Goal: Use online tool/utility: Utilize a website feature to perform a specific function

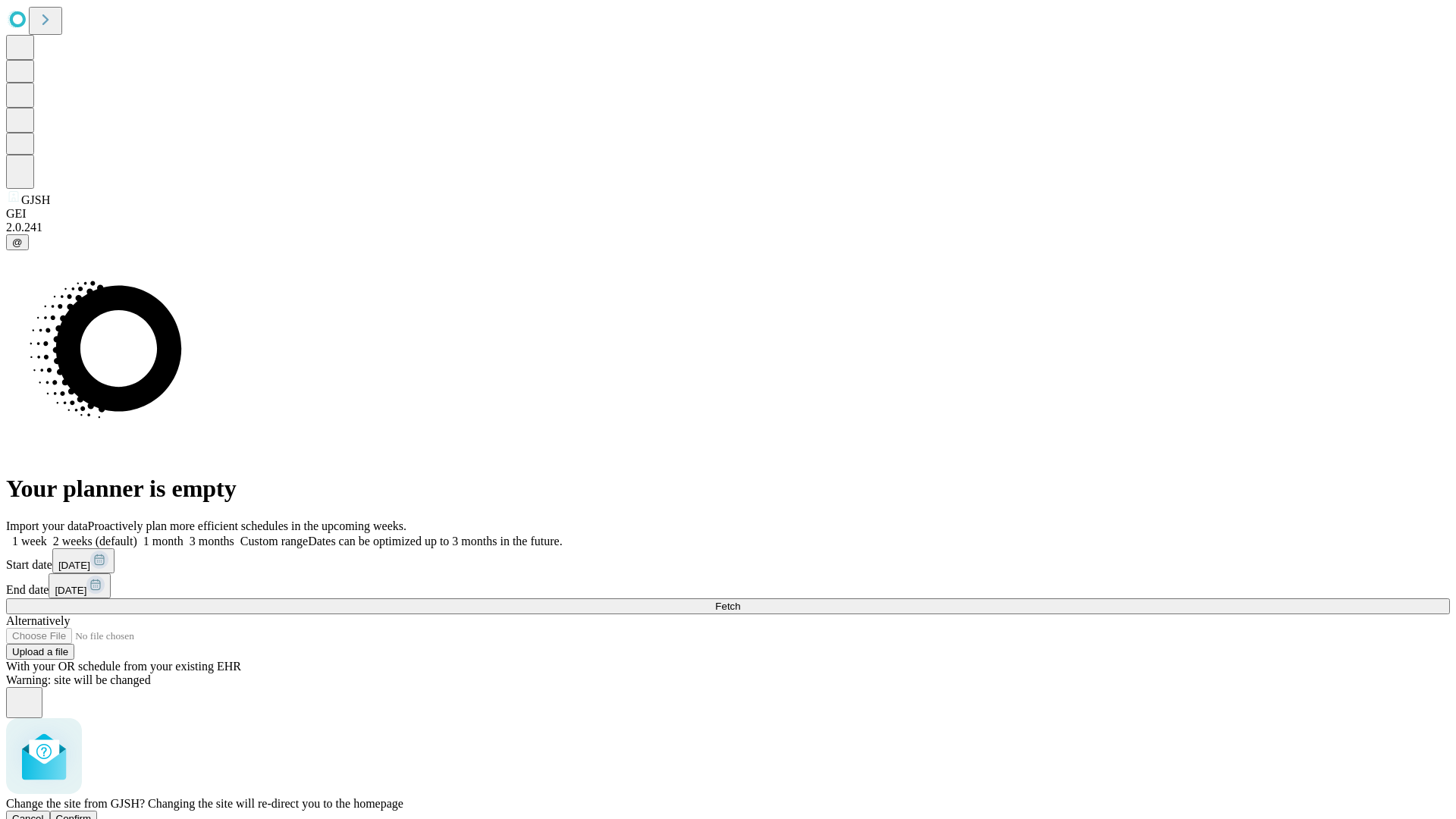
click at [92, 812] on span "Confirm" at bounding box center [74, 818] width 36 height 11
click at [184, 535] on label "1 month" at bounding box center [160, 541] width 46 height 13
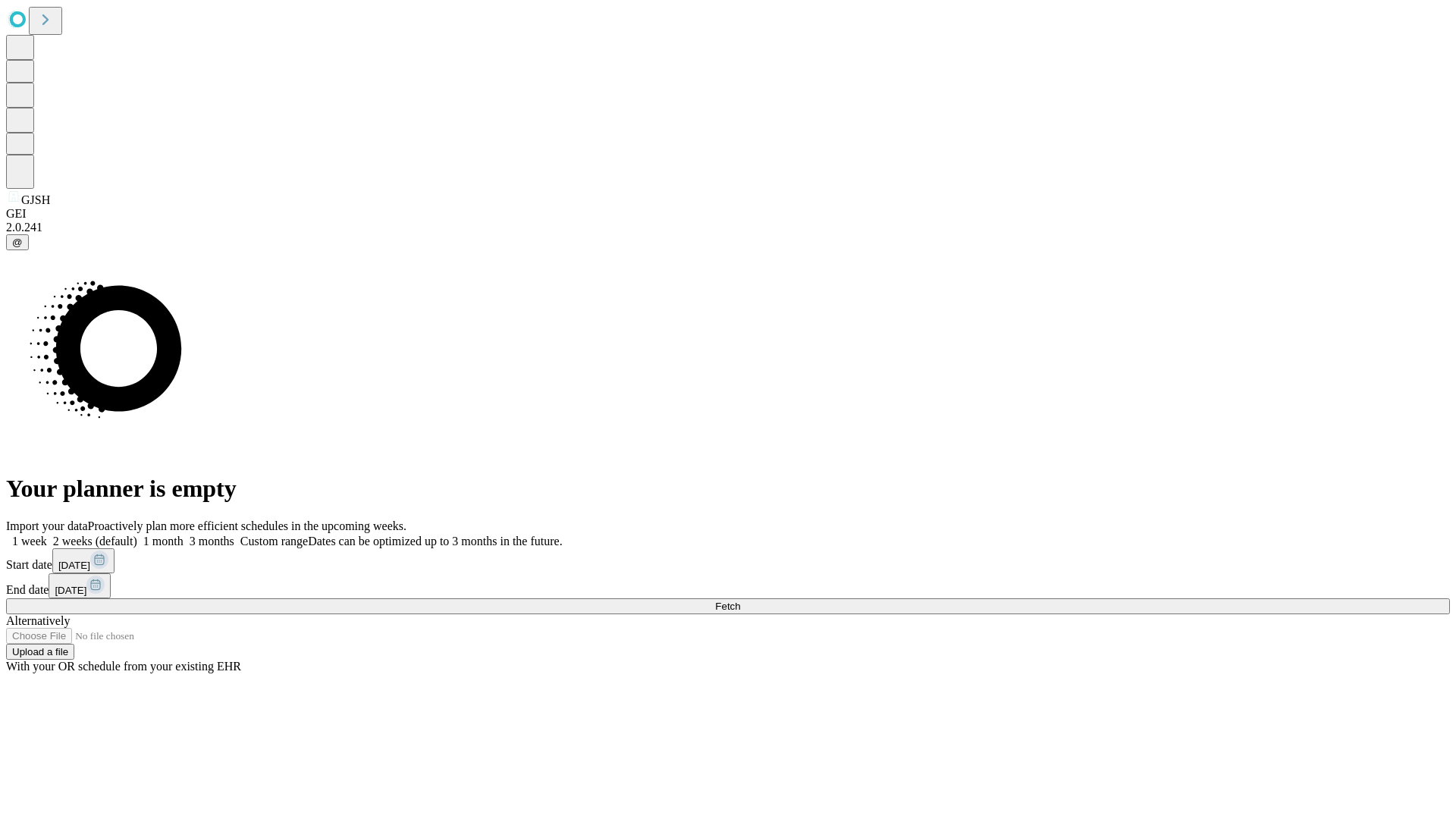
click at [740, 600] on span "Fetch" at bounding box center [727, 606] width 25 height 11
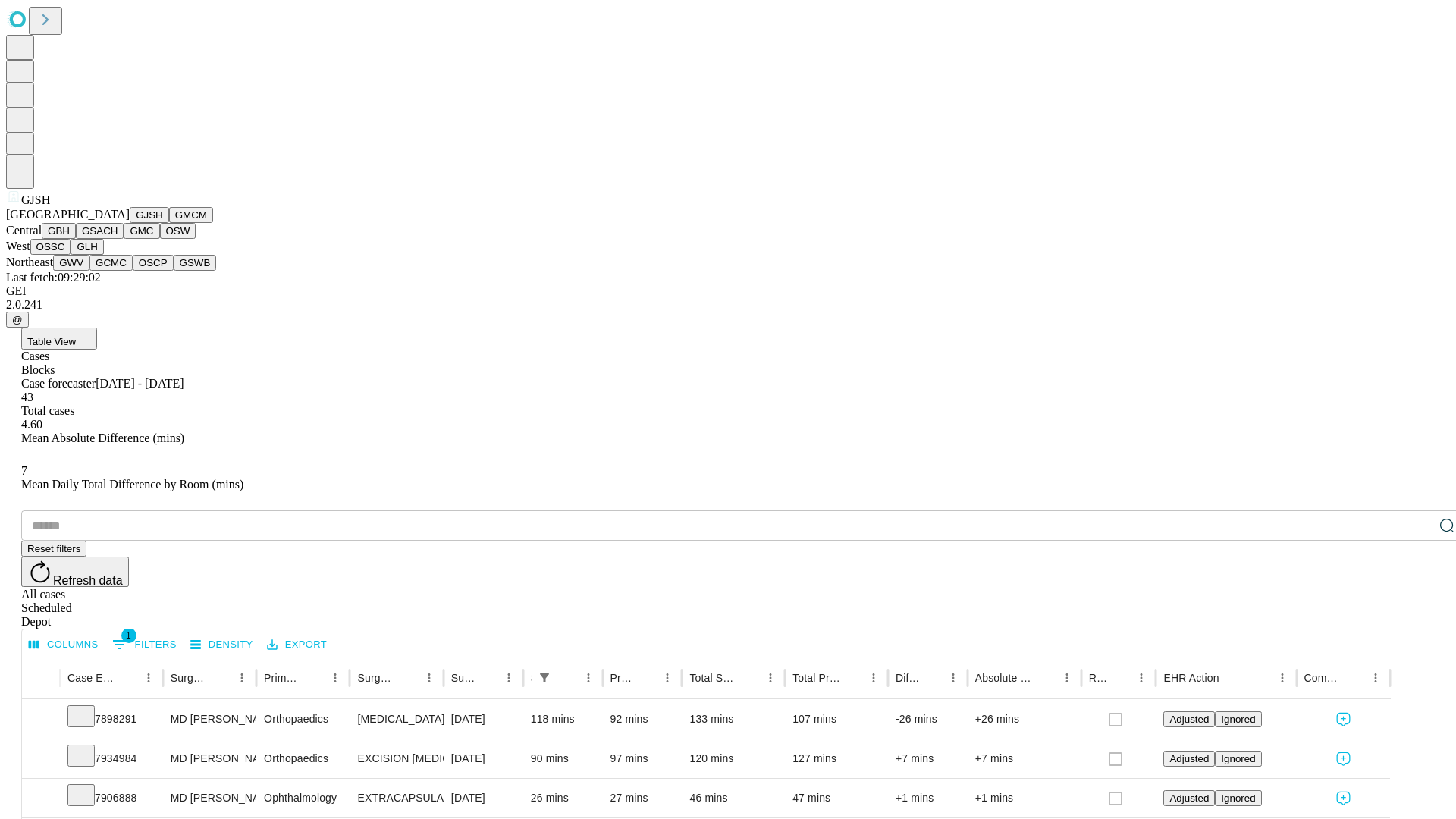
click at [169, 223] on button "GMCM" at bounding box center [191, 214] width 44 height 16
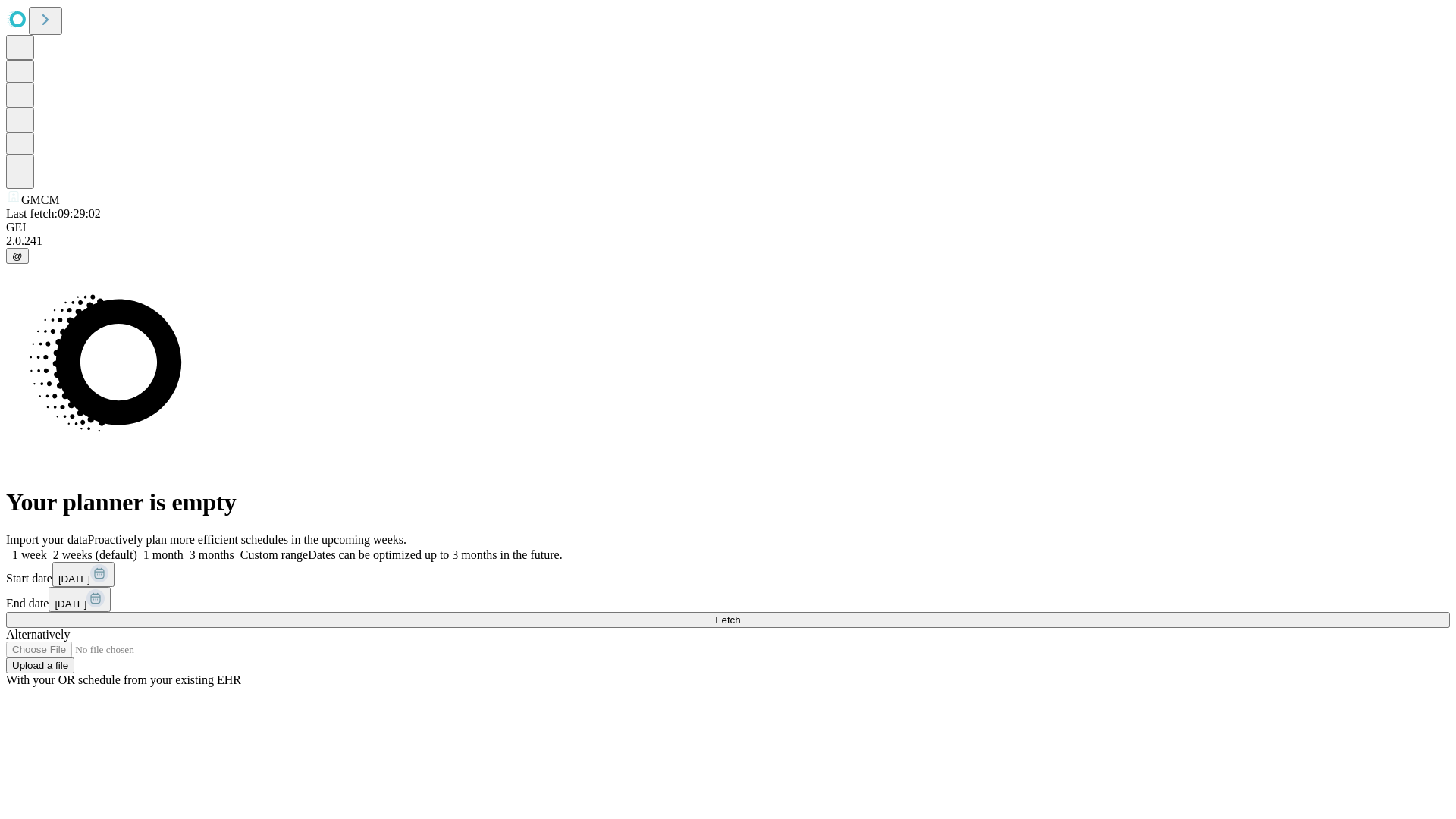
click at [184, 548] on label "1 month" at bounding box center [160, 555] width 46 height 13
click at [740, 614] on span "Fetch" at bounding box center [727, 620] width 25 height 11
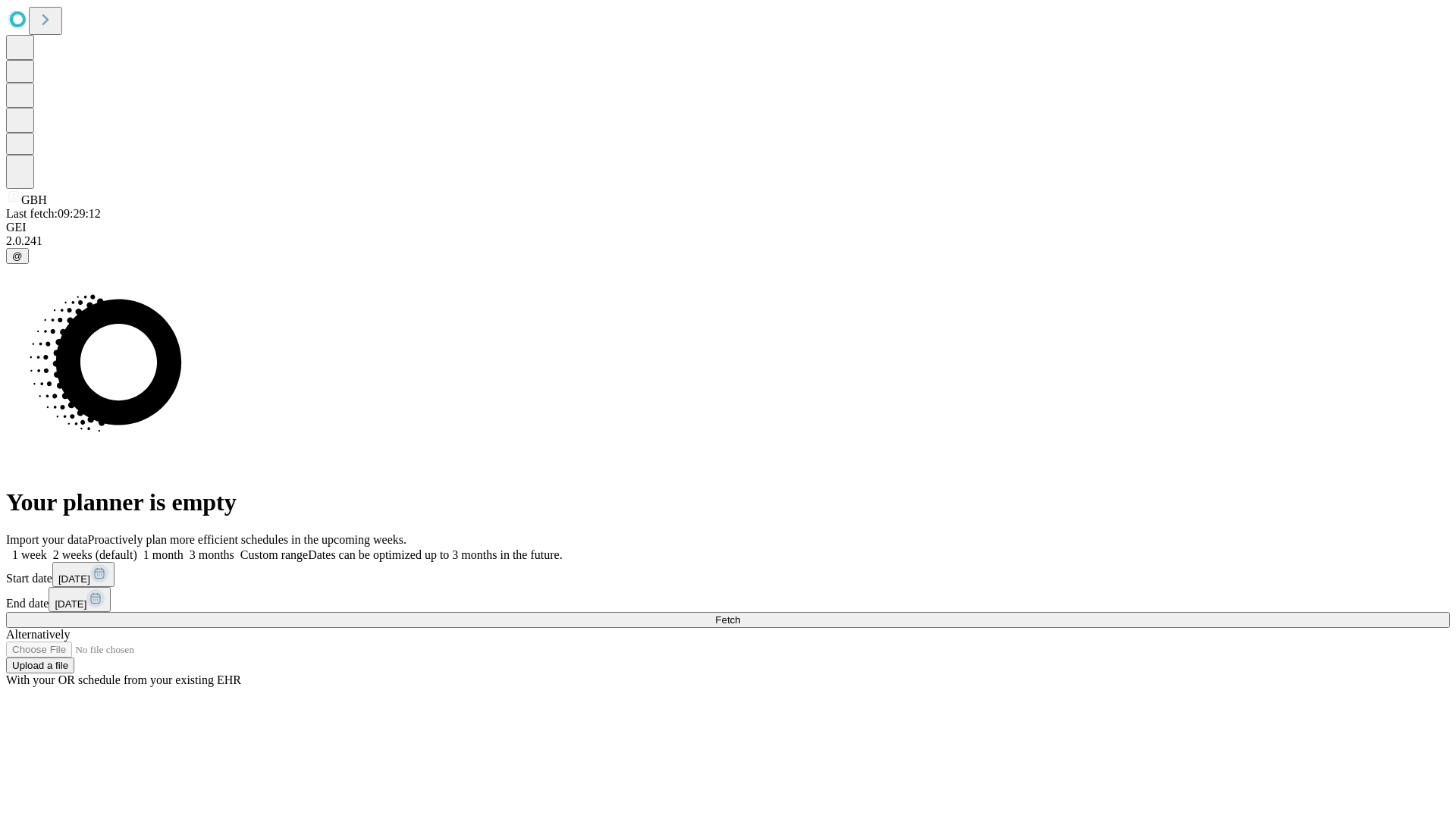
click at [184, 548] on label "1 month" at bounding box center [160, 555] width 46 height 13
click at [740, 614] on span "Fetch" at bounding box center [727, 620] width 25 height 11
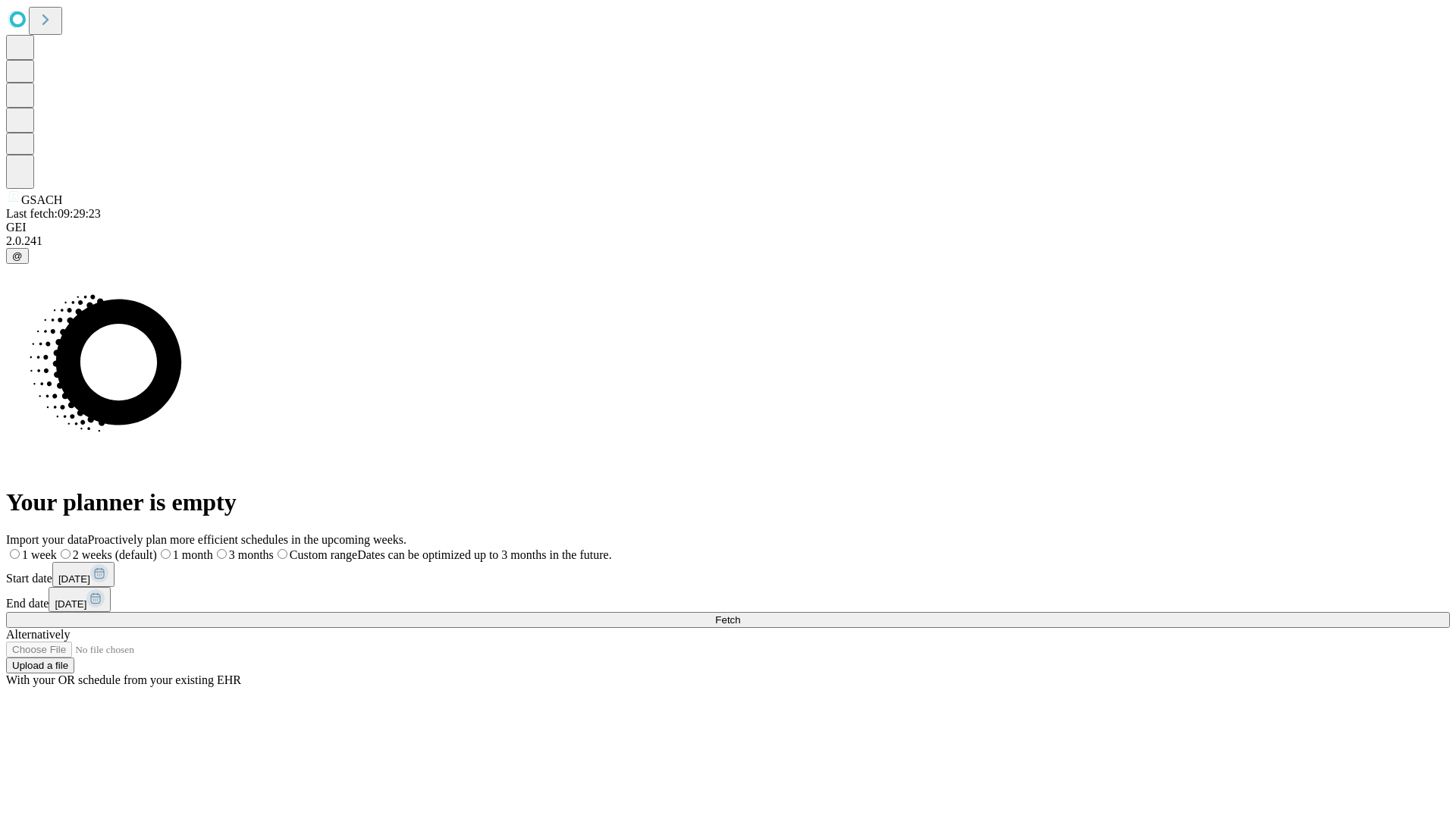
click at [213, 548] on label "1 month" at bounding box center [185, 555] width 56 height 13
click at [740, 614] on span "Fetch" at bounding box center [727, 620] width 25 height 11
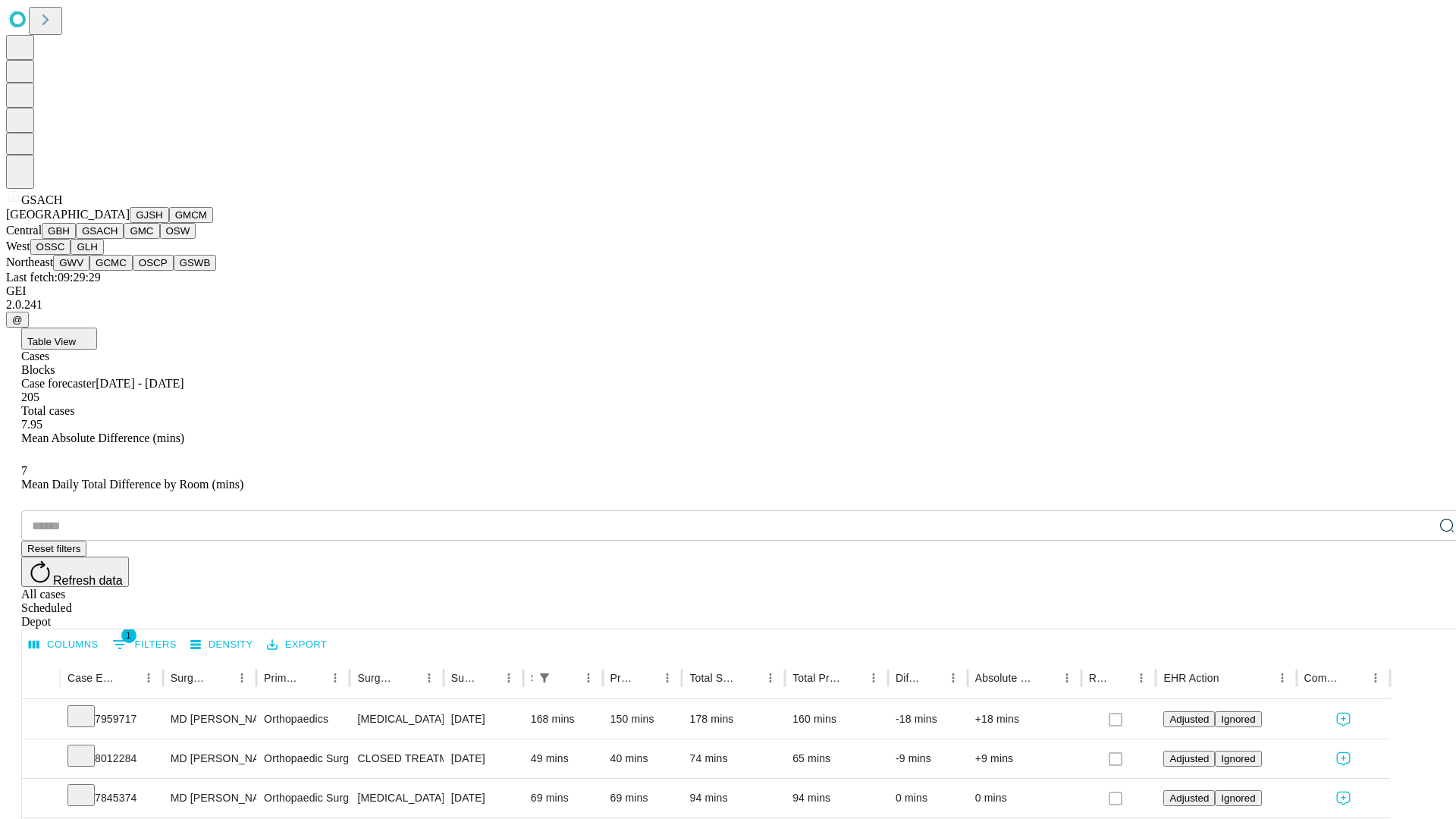
click at [123, 239] on button "GMC" at bounding box center [141, 230] width 36 height 16
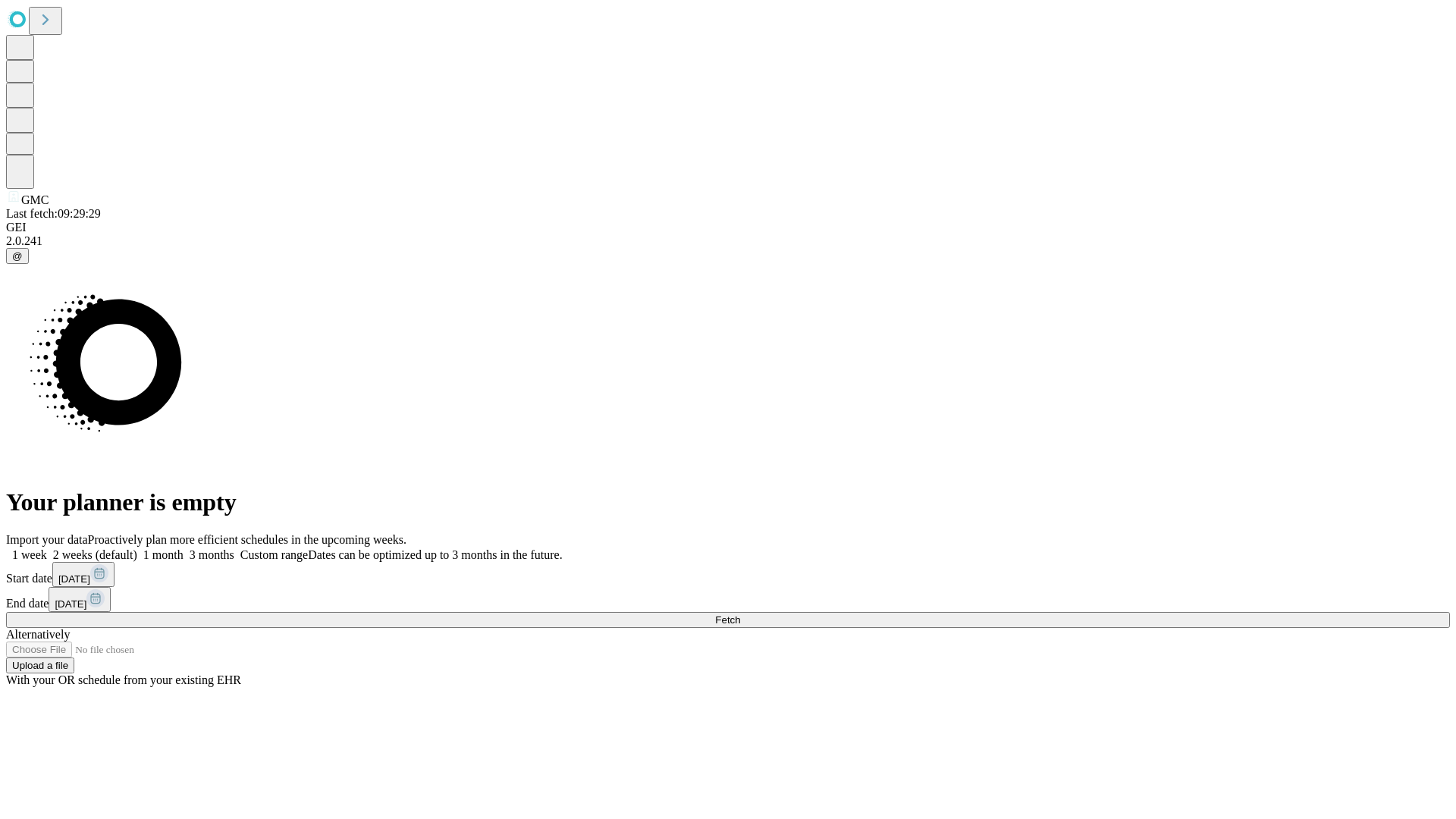
click at [184, 548] on label "1 month" at bounding box center [160, 555] width 46 height 13
click at [740, 614] on span "Fetch" at bounding box center [727, 620] width 25 height 11
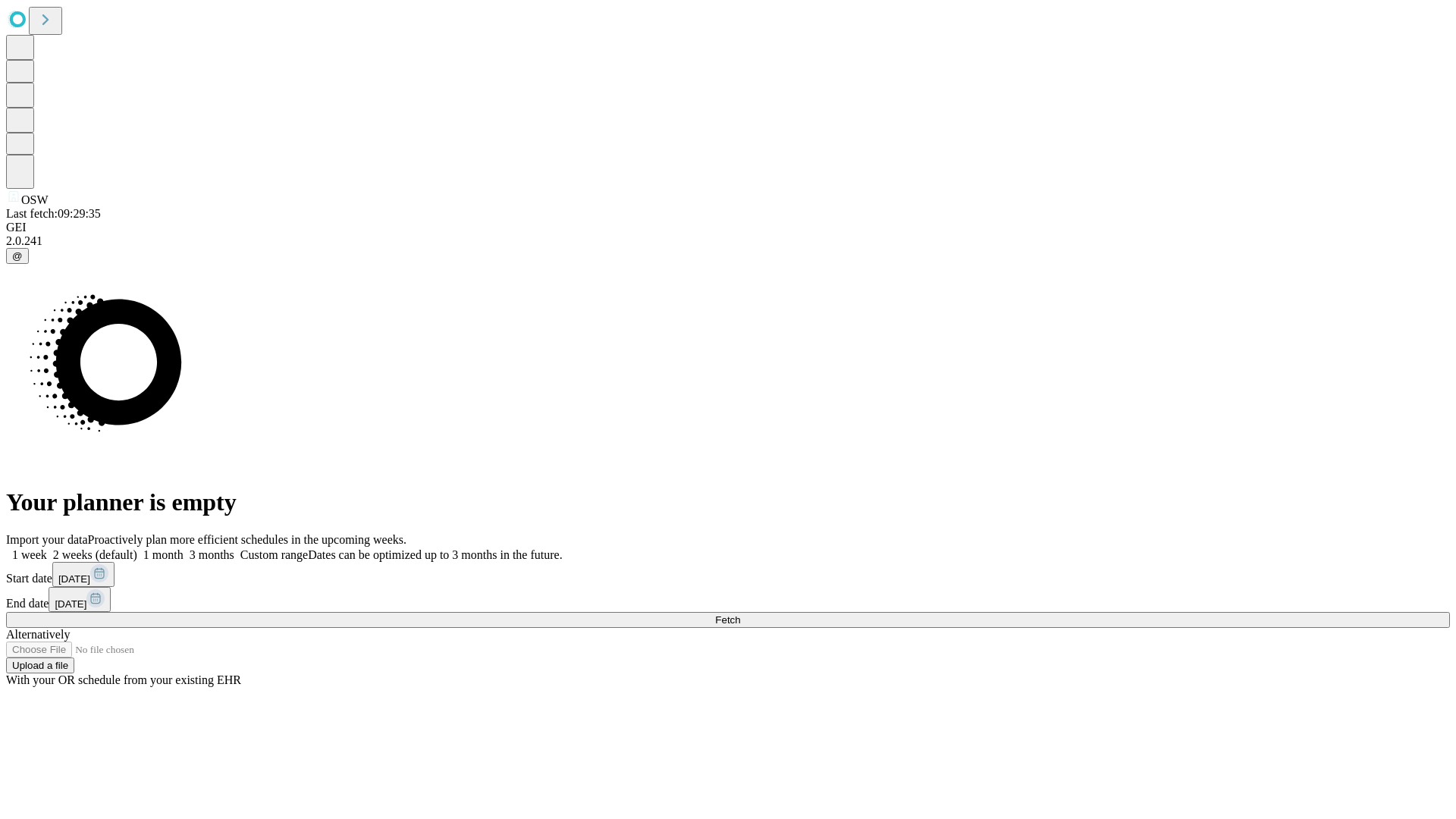
click at [184, 548] on label "1 month" at bounding box center [160, 555] width 46 height 13
click at [740, 614] on span "Fetch" at bounding box center [727, 620] width 25 height 11
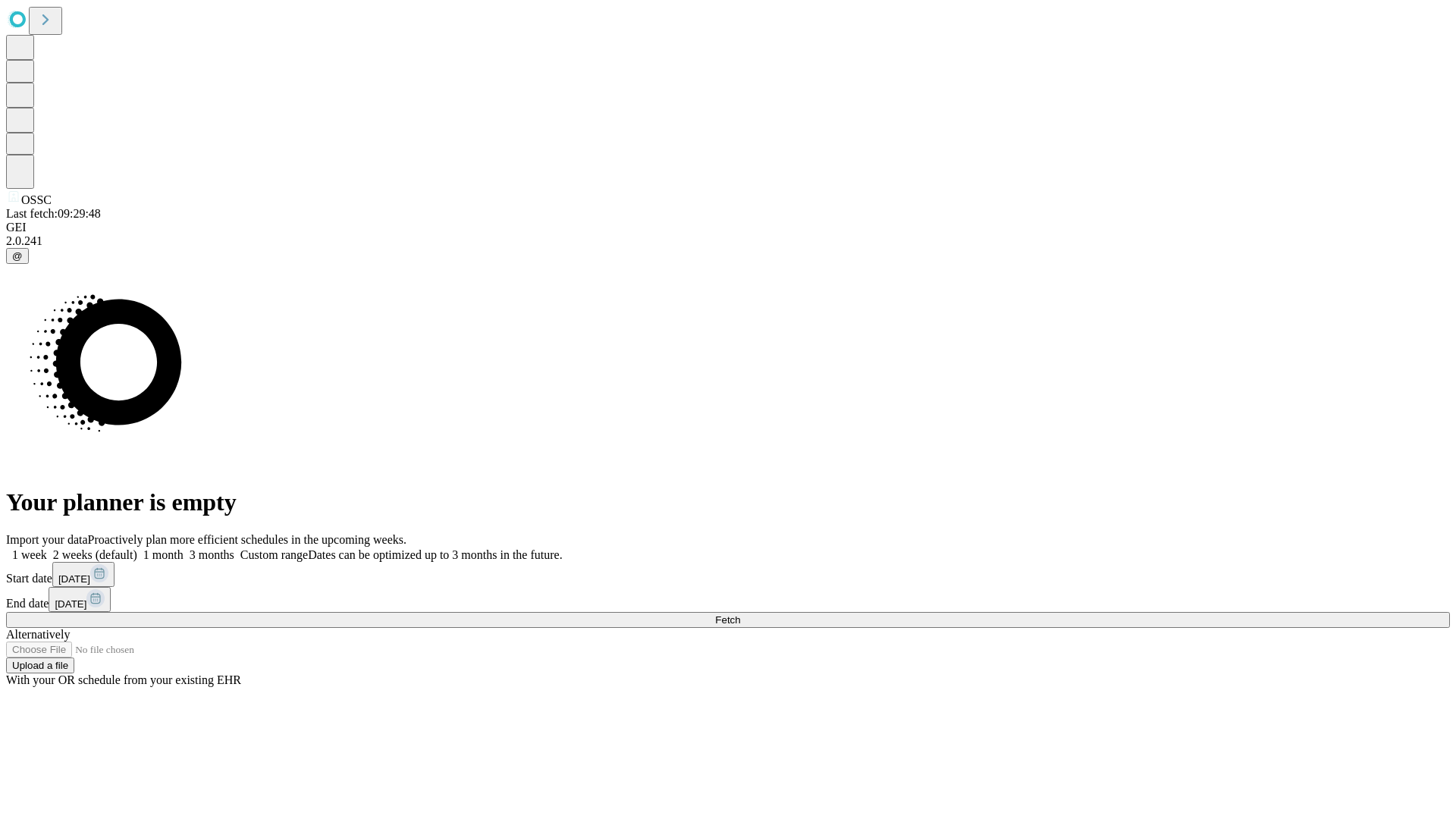
click at [740, 614] on span "Fetch" at bounding box center [727, 620] width 25 height 11
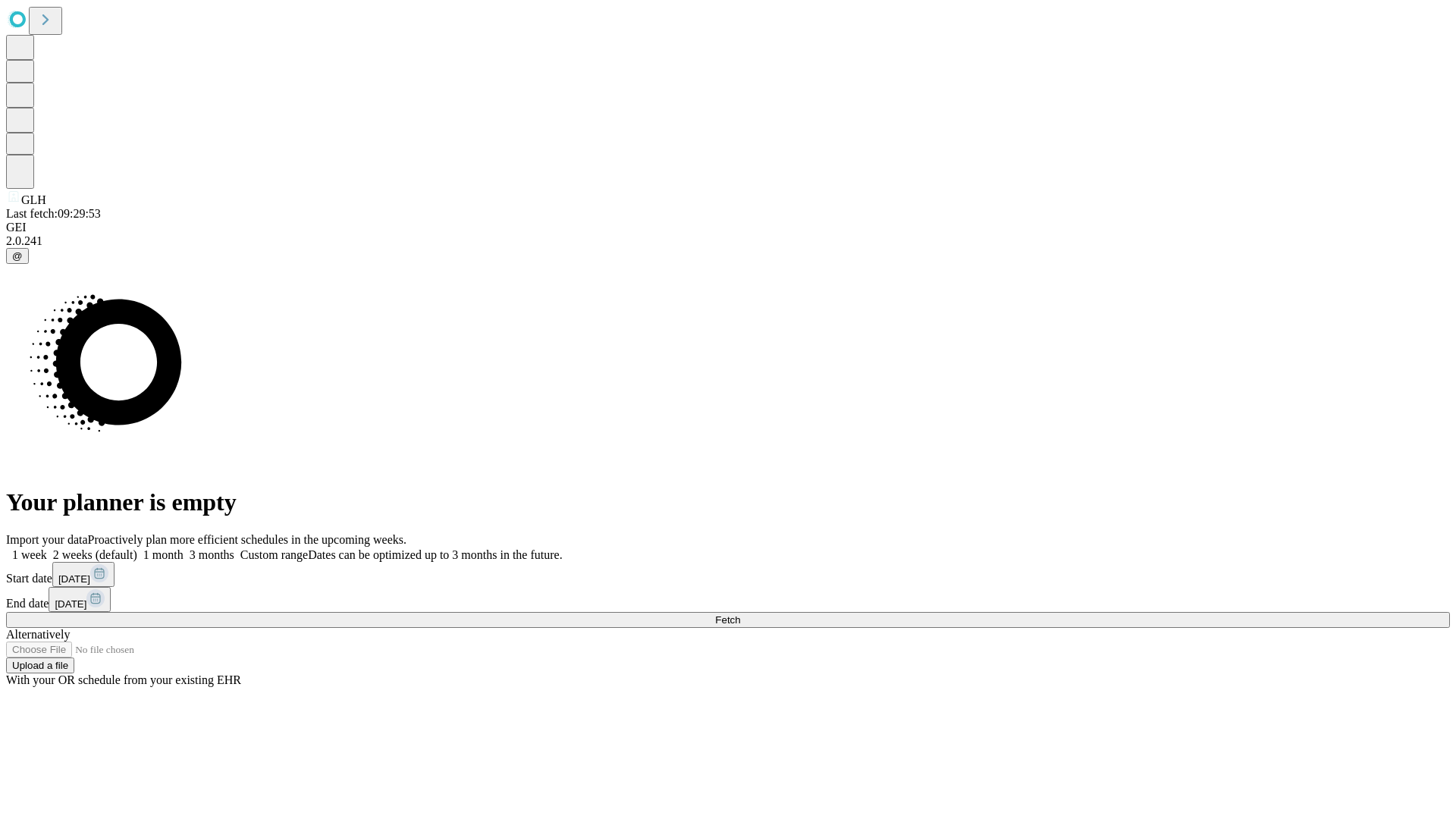
click at [184, 548] on label "1 month" at bounding box center [160, 555] width 46 height 13
click at [740, 614] on span "Fetch" at bounding box center [727, 620] width 25 height 11
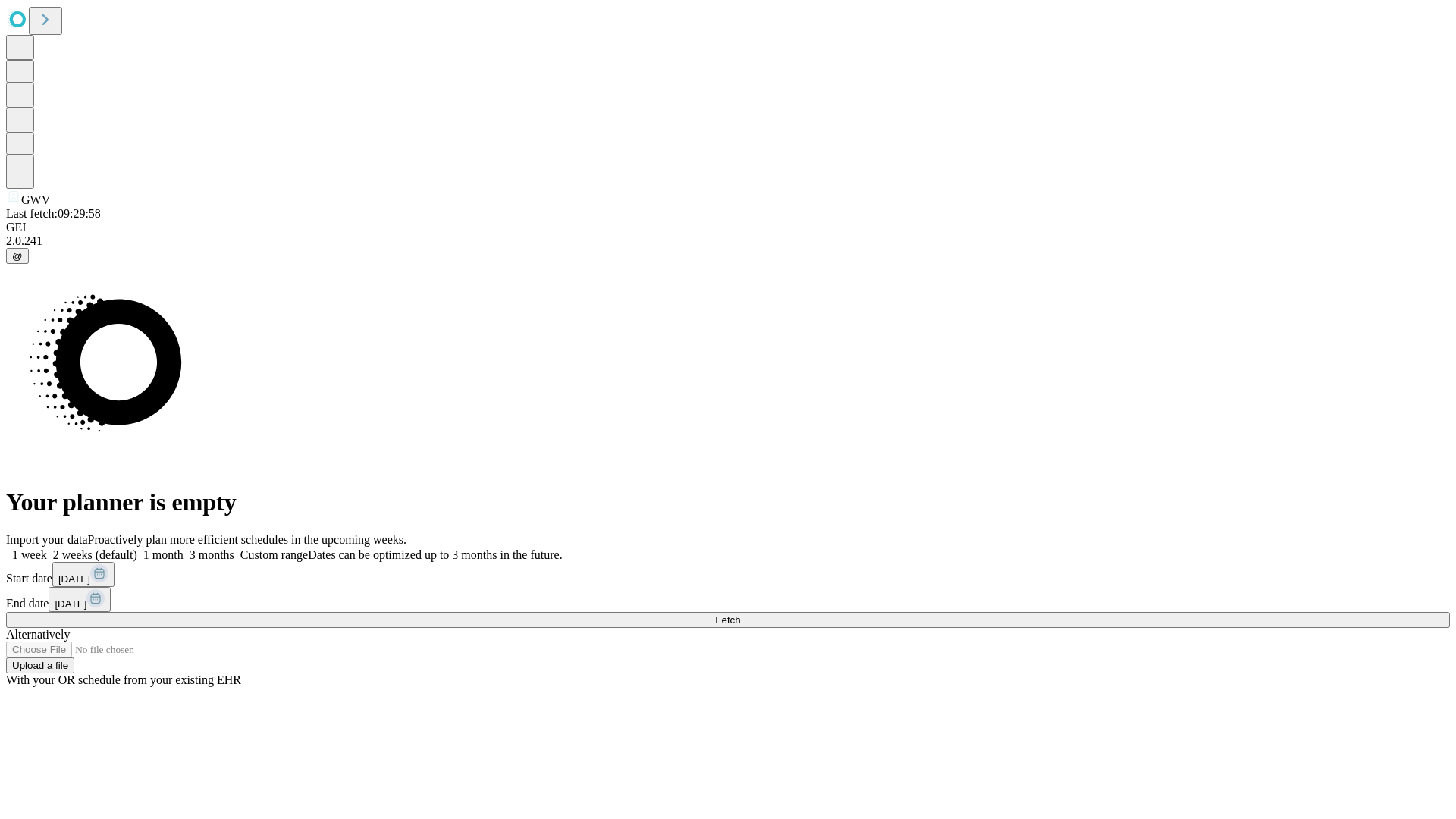
click at [184, 548] on label "1 month" at bounding box center [160, 555] width 46 height 13
click at [740, 614] on span "Fetch" at bounding box center [727, 620] width 25 height 11
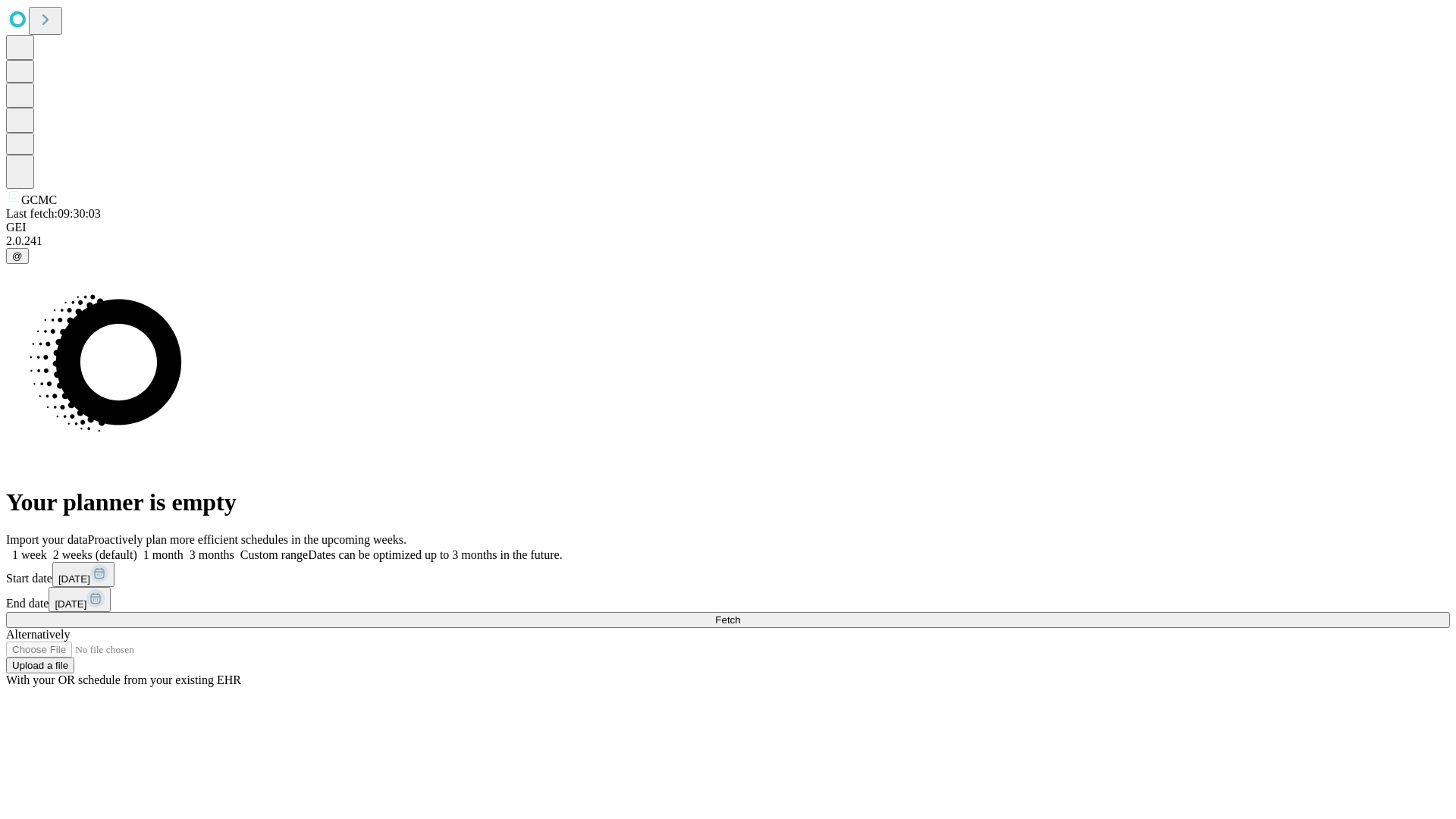
click at [184, 548] on label "1 month" at bounding box center [160, 555] width 46 height 13
click at [740, 614] on span "Fetch" at bounding box center [727, 620] width 25 height 11
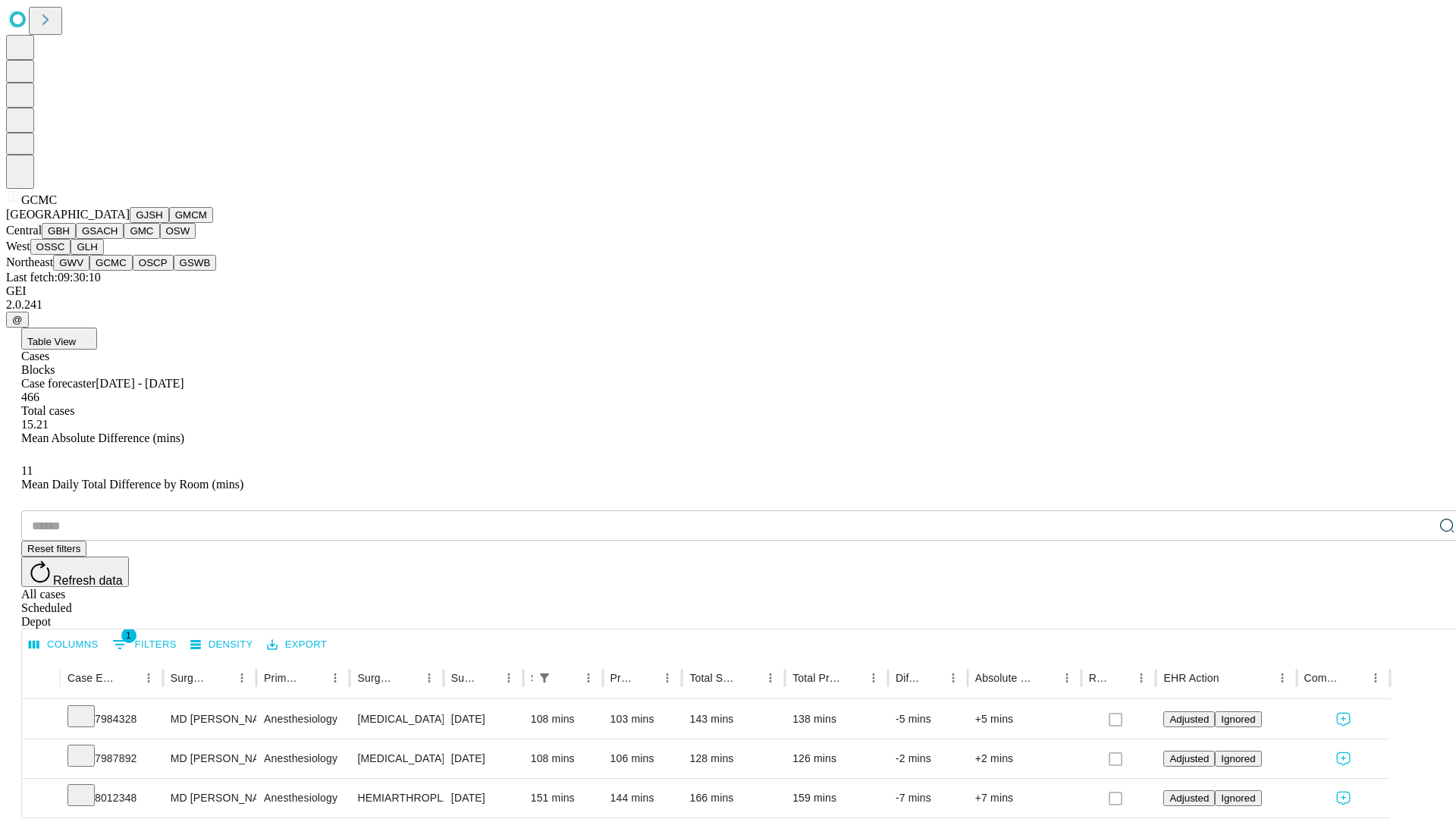
click at [133, 271] on button "OSCP" at bounding box center [153, 263] width 41 height 16
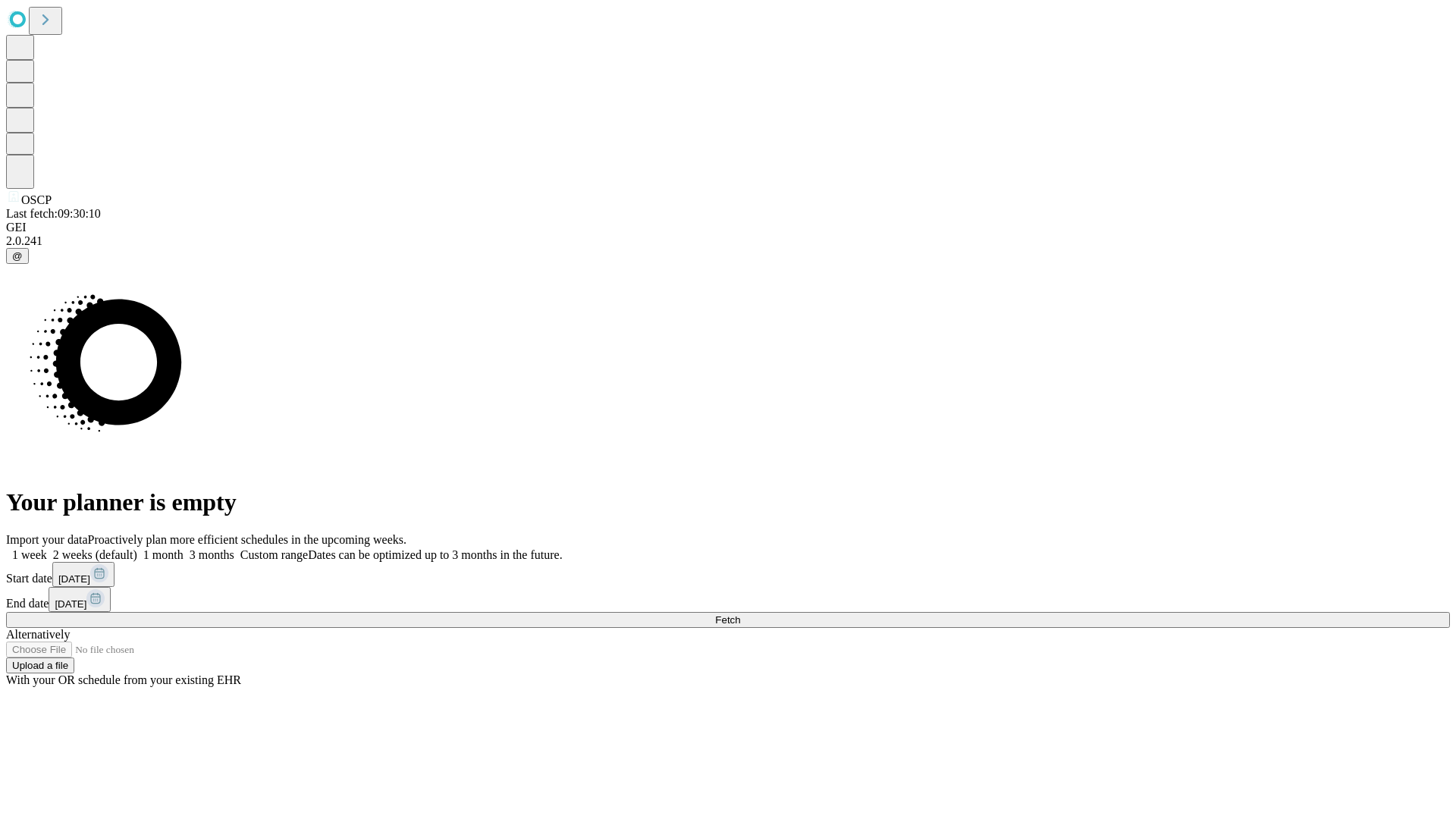
click at [184, 548] on label "1 month" at bounding box center [160, 555] width 46 height 13
click at [740, 614] on span "Fetch" at bounding box center [727, 620] width 25 height 11
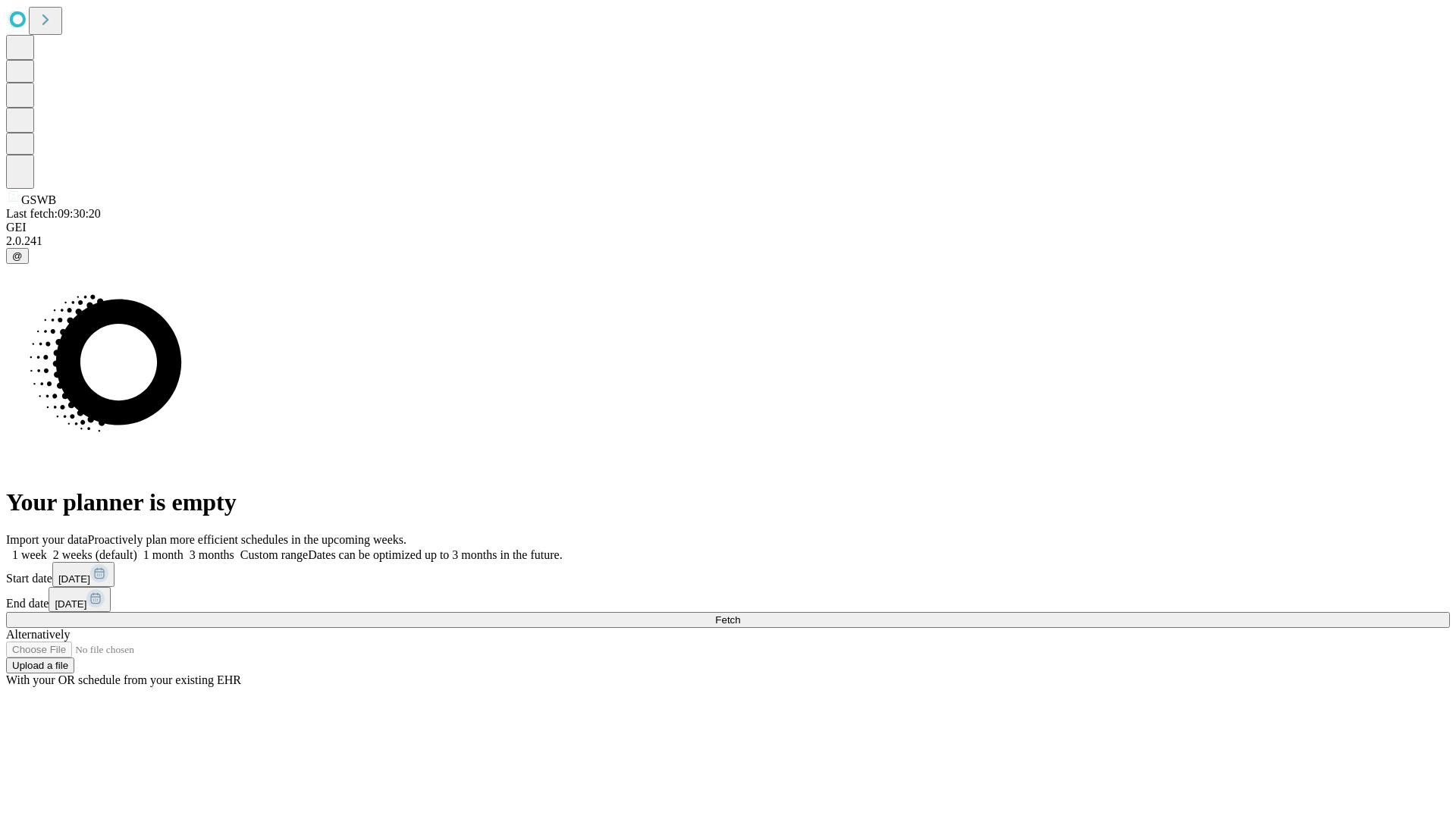
click at [184, 548] on label "1 month" at bounding box center [160, 555] width 46 height 13
click at [740, 614] on span "Fetch" at bounding box center [727, 620] width 25 height 11
